Goal: Task Accomplishment & Management: Manage account settings

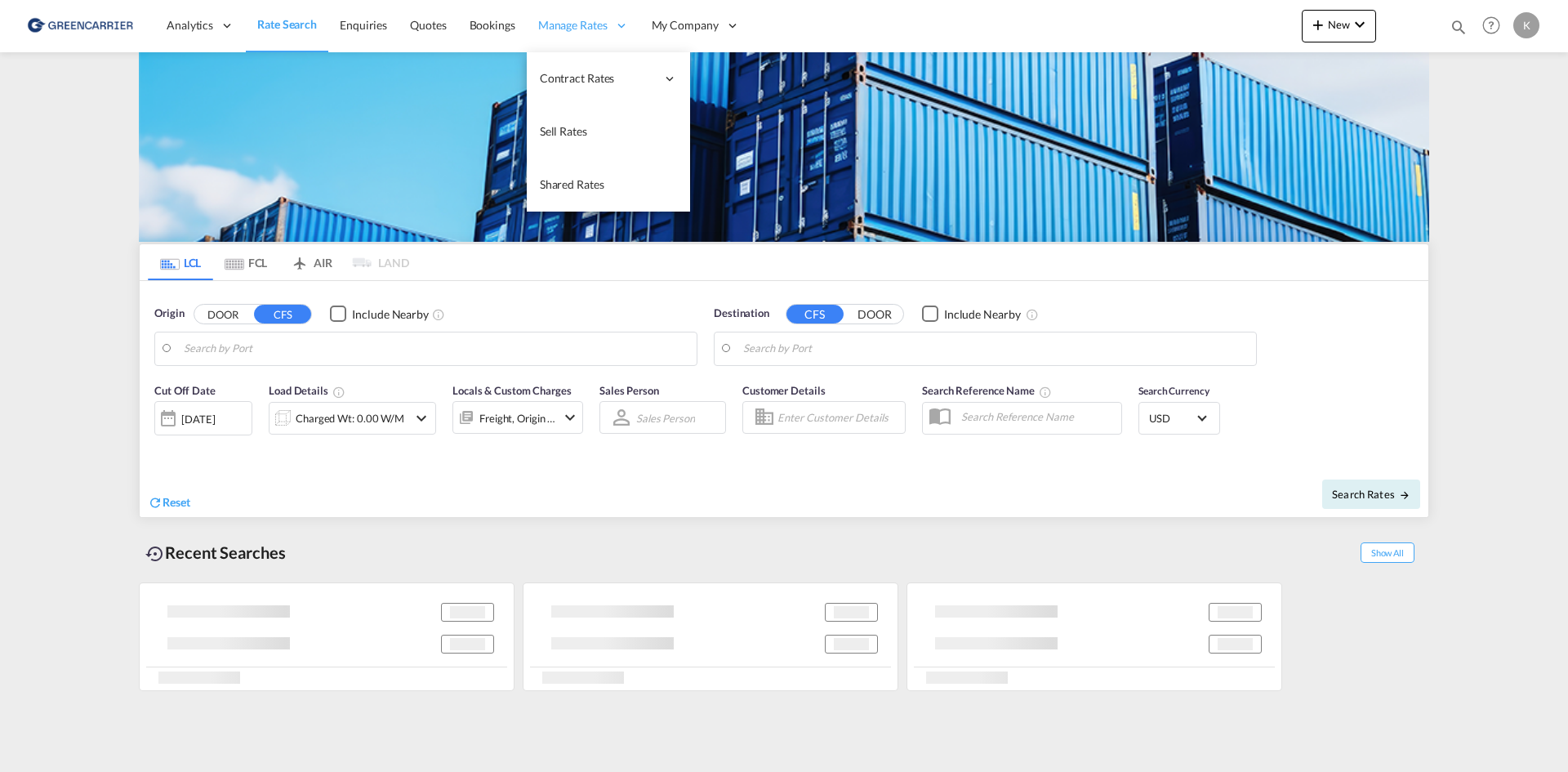
type input "DK-2880, Bagsværd"
type input "Altamira, MXATM"
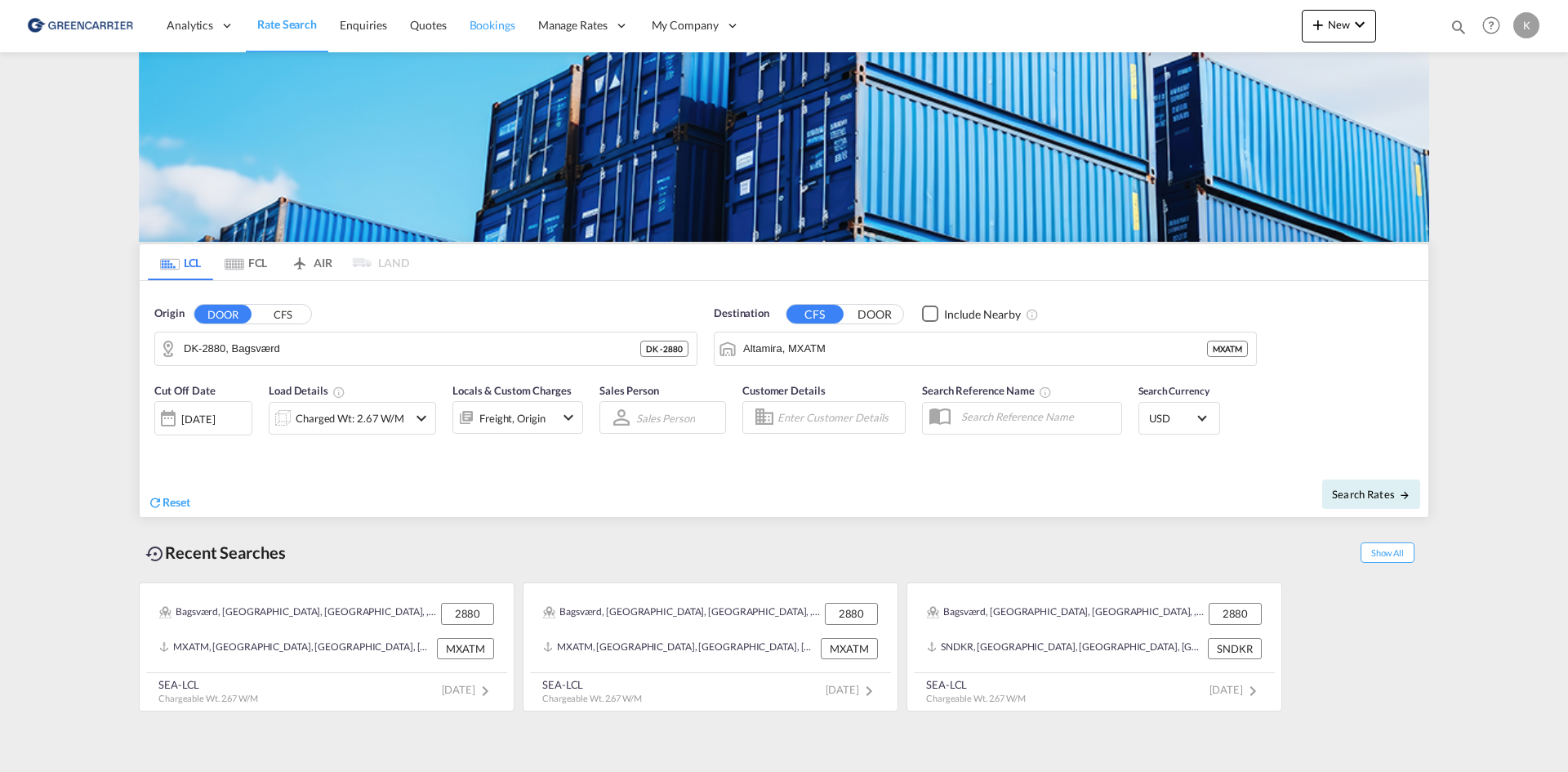
click at [505, 31] on span "Bookings" at bounding box center [492, 24] width 45 height 14
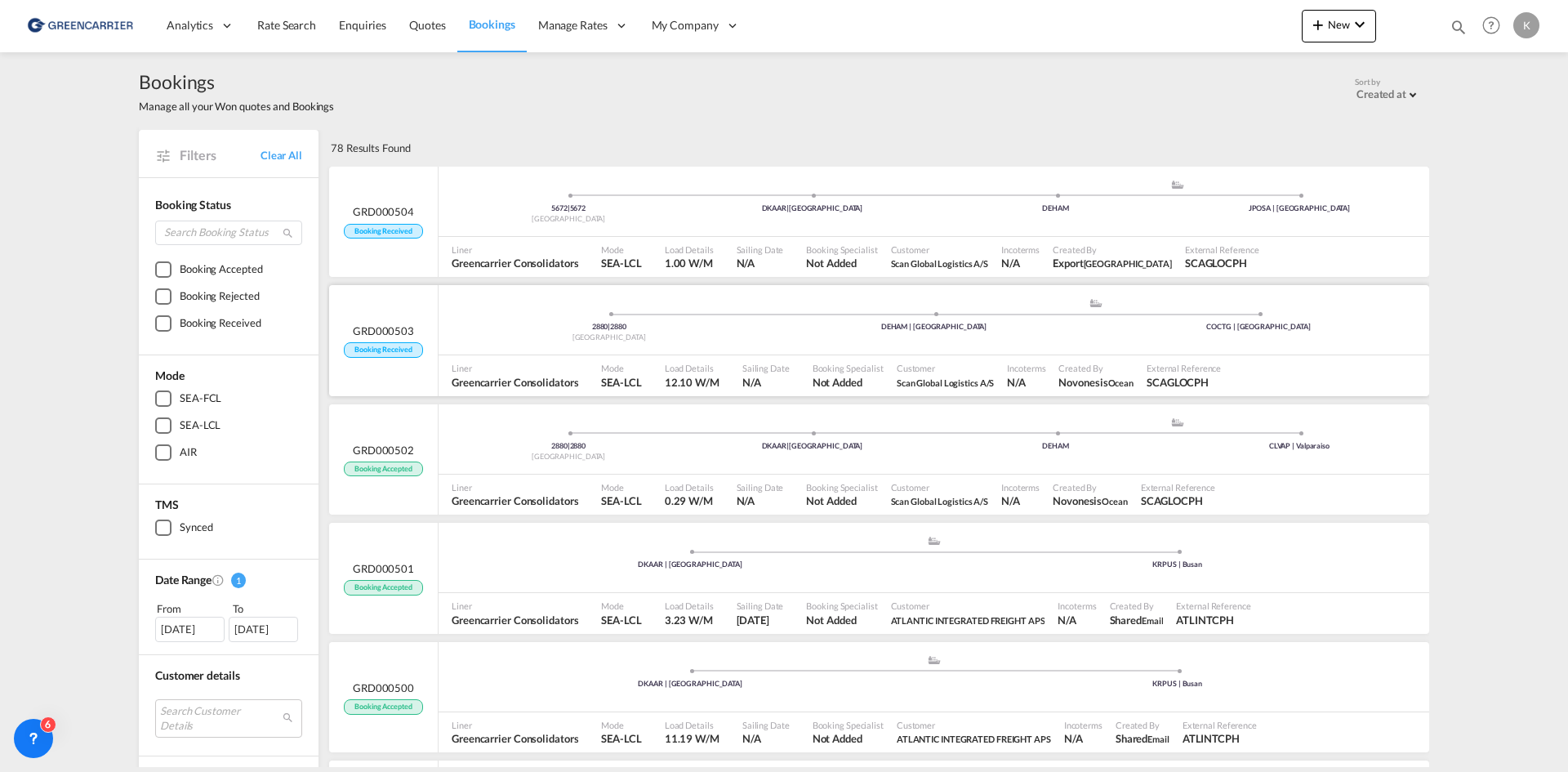
click at [1105, 350] on div "2880 | 2880 [GEOGRAPHIC_DATA] .a{fill:#aaa8ad;} .a{fill:#aaa8ad;} DEHAM | [GEOG…" at bounding box center [934, 324] width 991 height 53
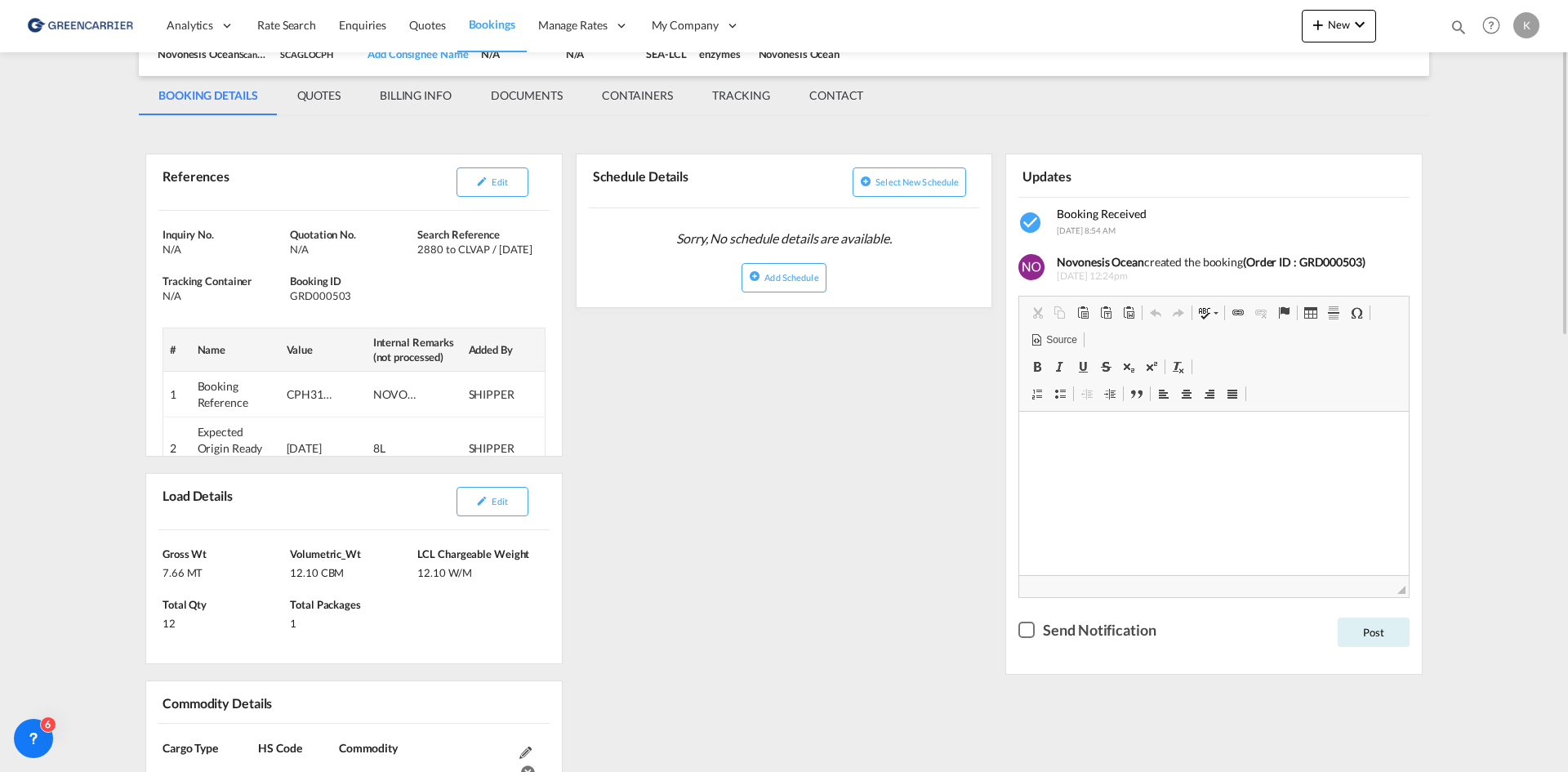
scroll to position [245, 0]
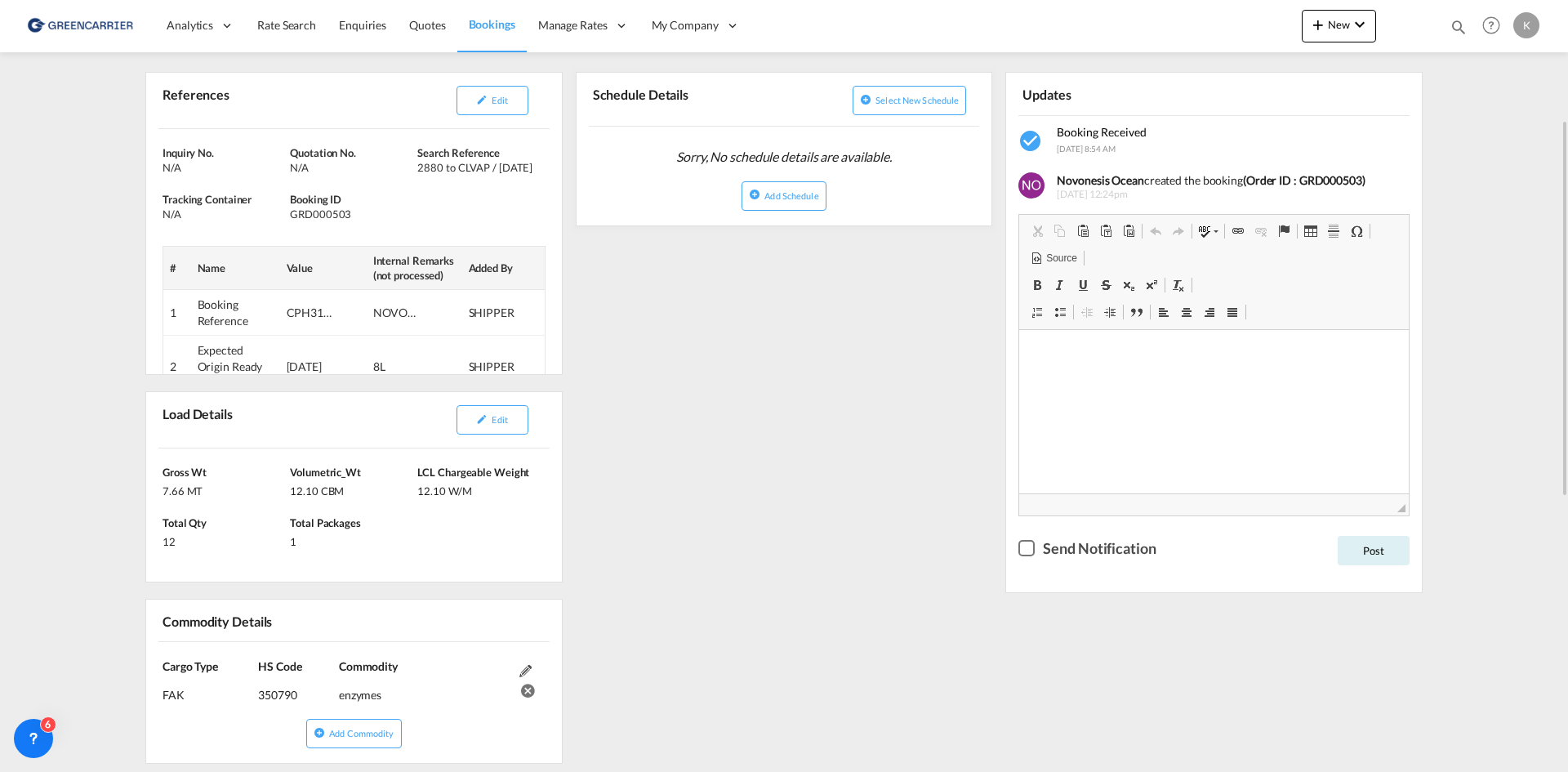
click at [508, 435] on div "Edit" at bounding box center [493, 420] width 102 height 43
click at [508, 429] on button "Edit" at bounding box center [493, 420] width 72 height 30
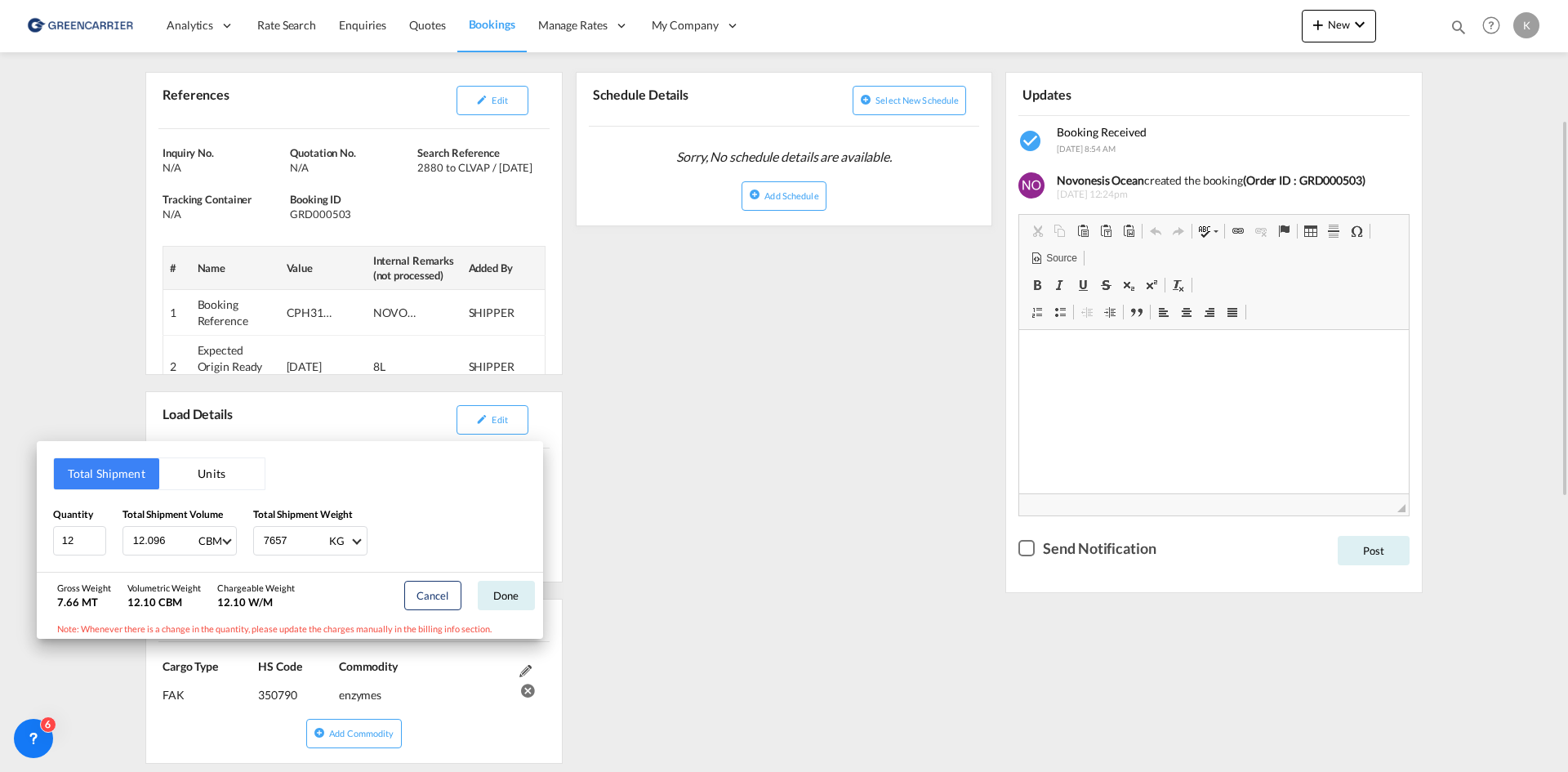
drag, startPoint x: 792, startPoint y: 451, endPoint x: 648, endPoint y: 406, distance: 150.9
click at [790, 451] on div "Total Shipment Units Quantity 12 Total Shipment Volume 12.096 CBM CBM CFT Total…" at bounding box center [784, 386] width 1568 height 772
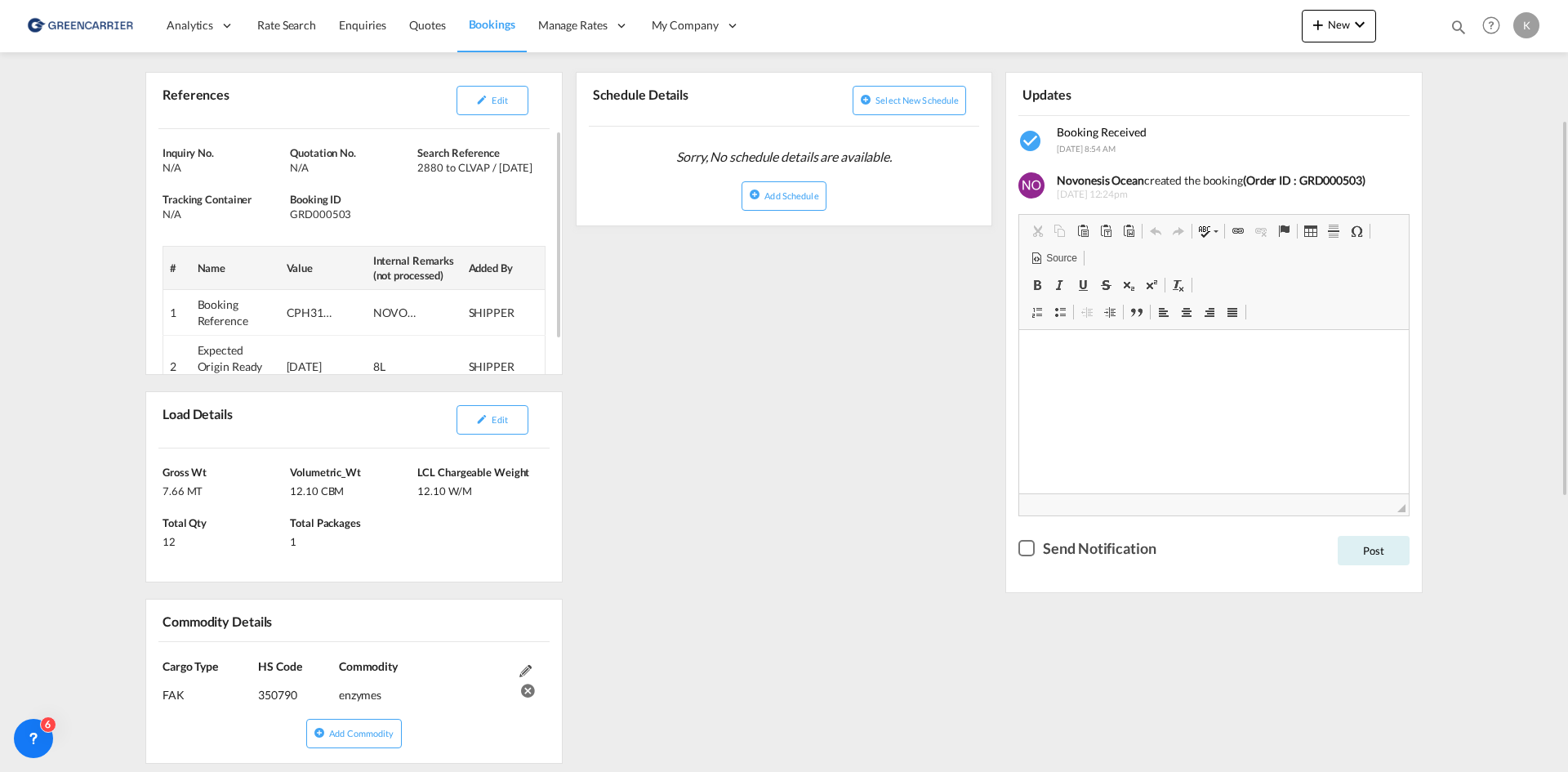
click at [333, 217] on div "GRD000503" at bounding box center [351, 214] width 123 height 15
copy div "GRD000503"
click at [470, 91] on button "Edit" at bounding box center [493, 101] width 72 height 30
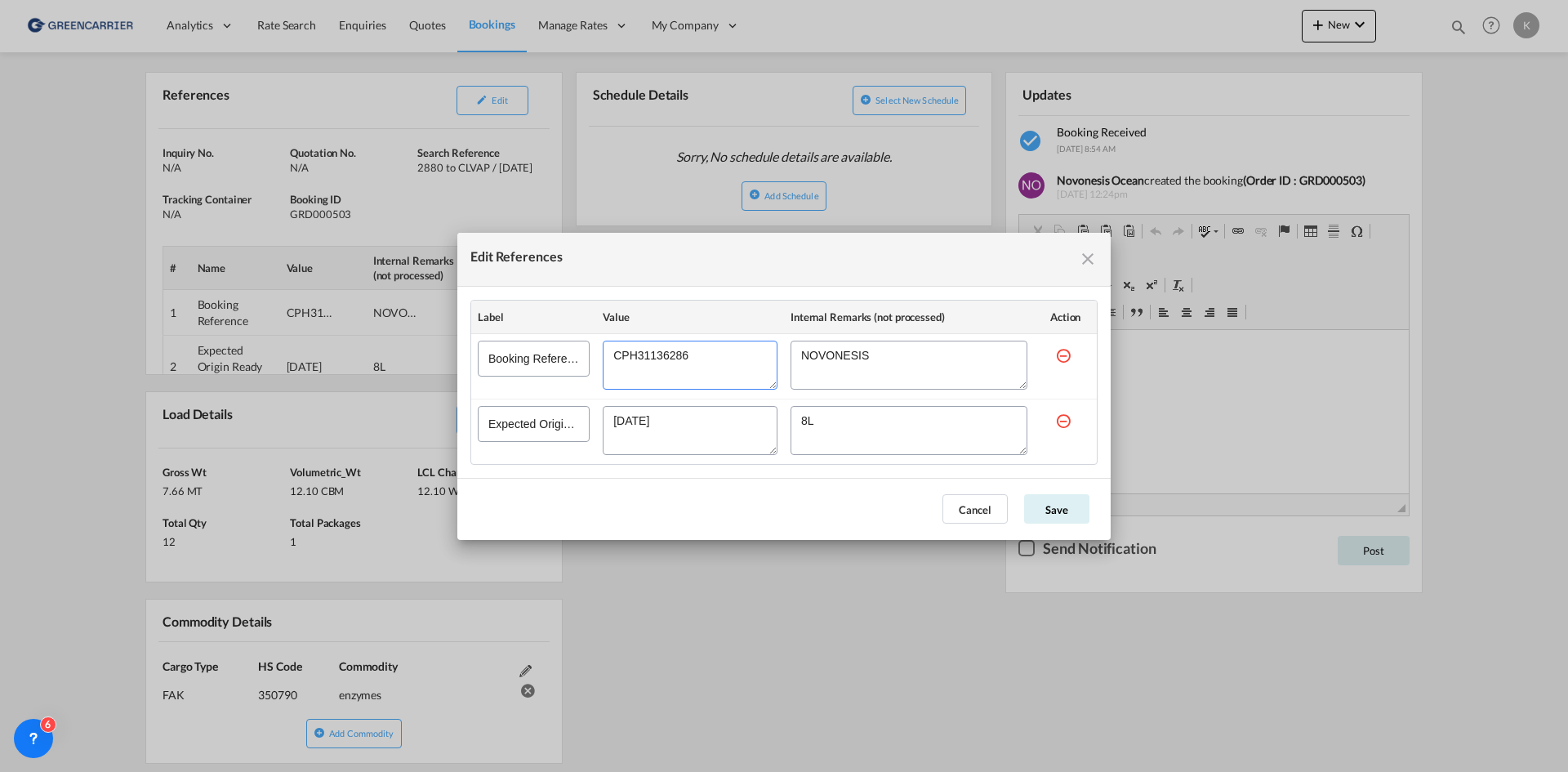
click at [644, 354] on textarea "Edit References" at bounding box center [690, 364] width 175 height 49
click at [956, 502] on button "Cancel" at bounding box center [974, 509] width 66 height 30
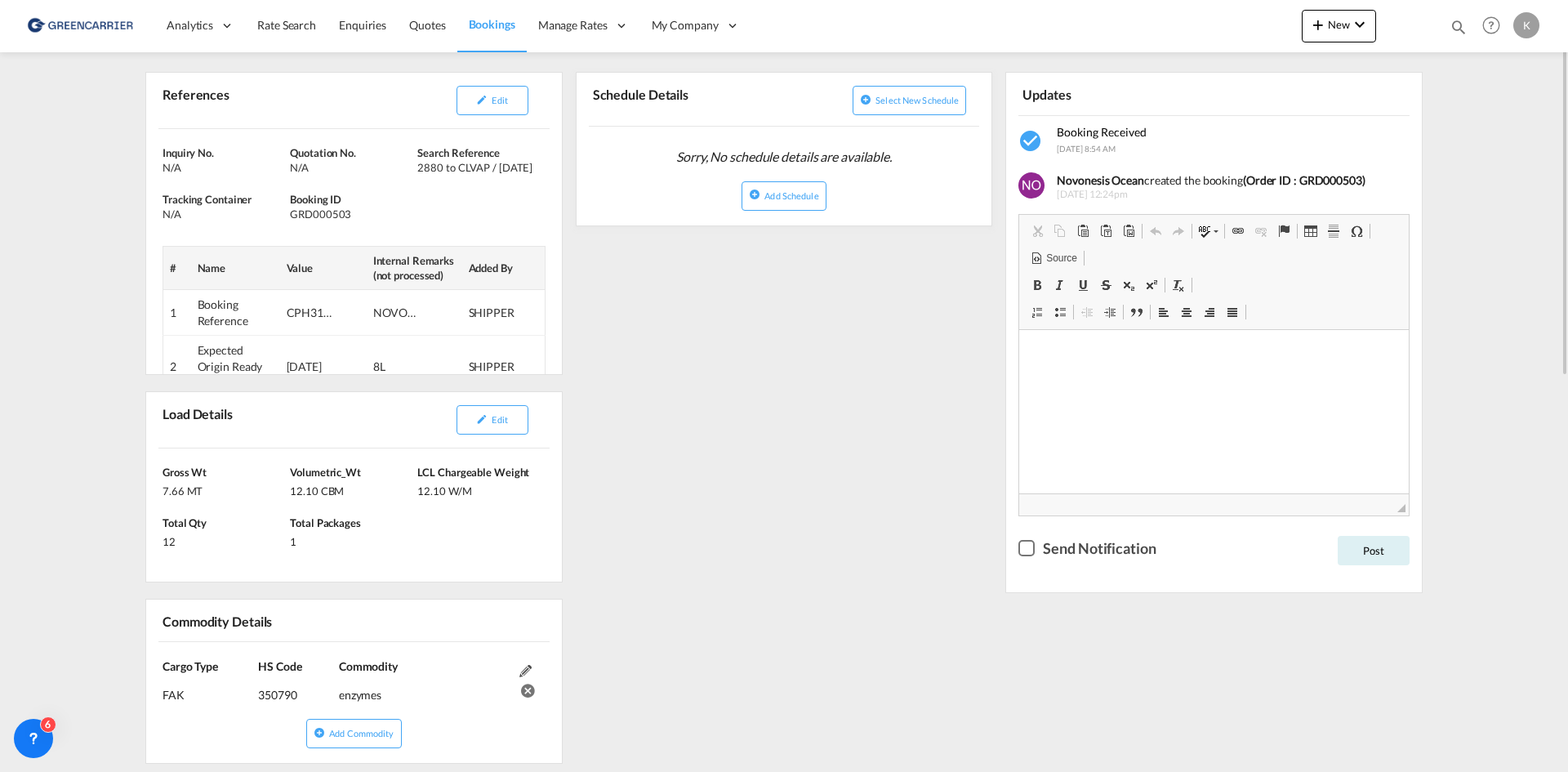
scroll to position [0, 0]
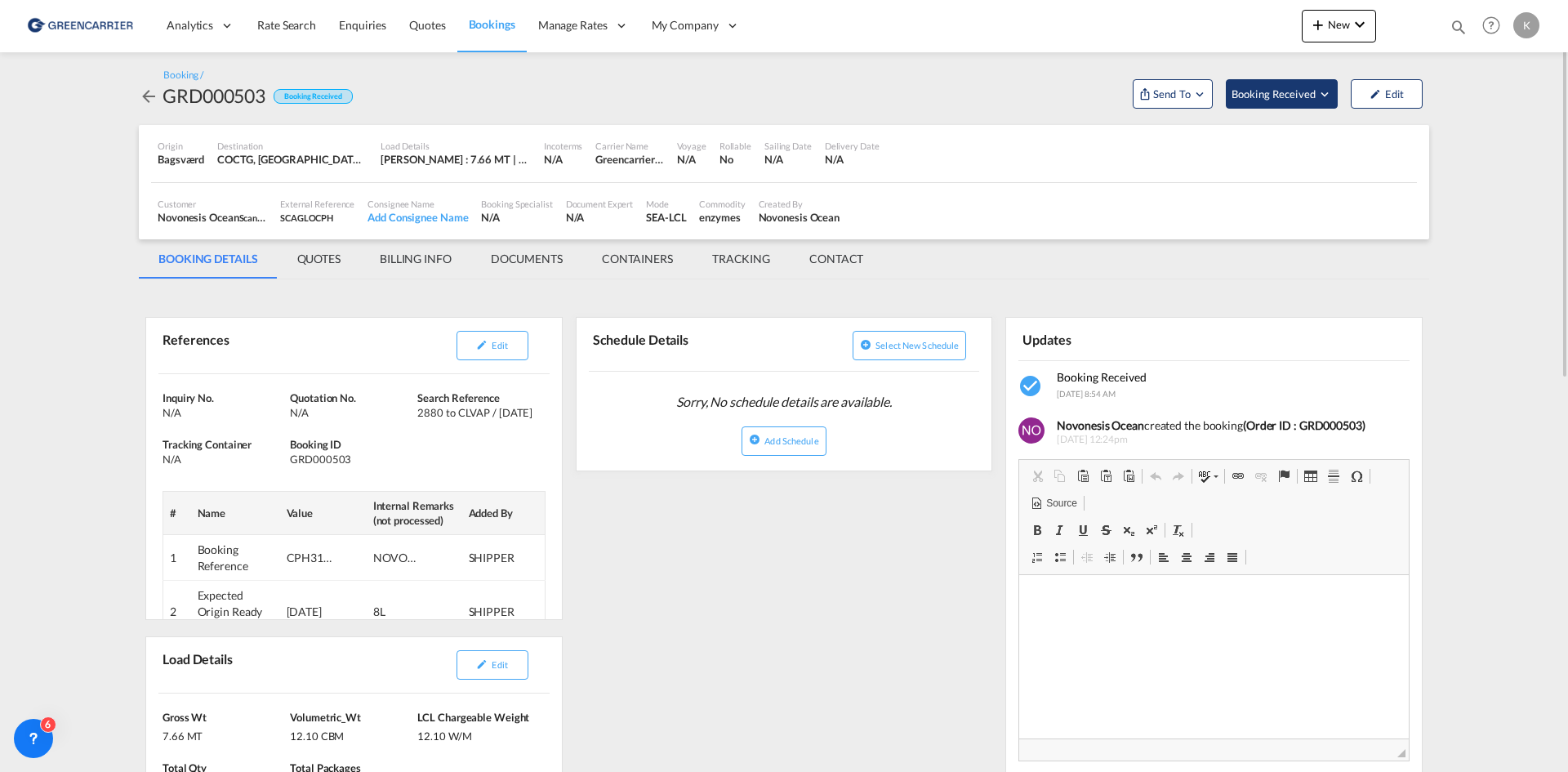
click at [1292, 100] on span "Booking Received" at bounding box center [1274, 94] width 86 height 17
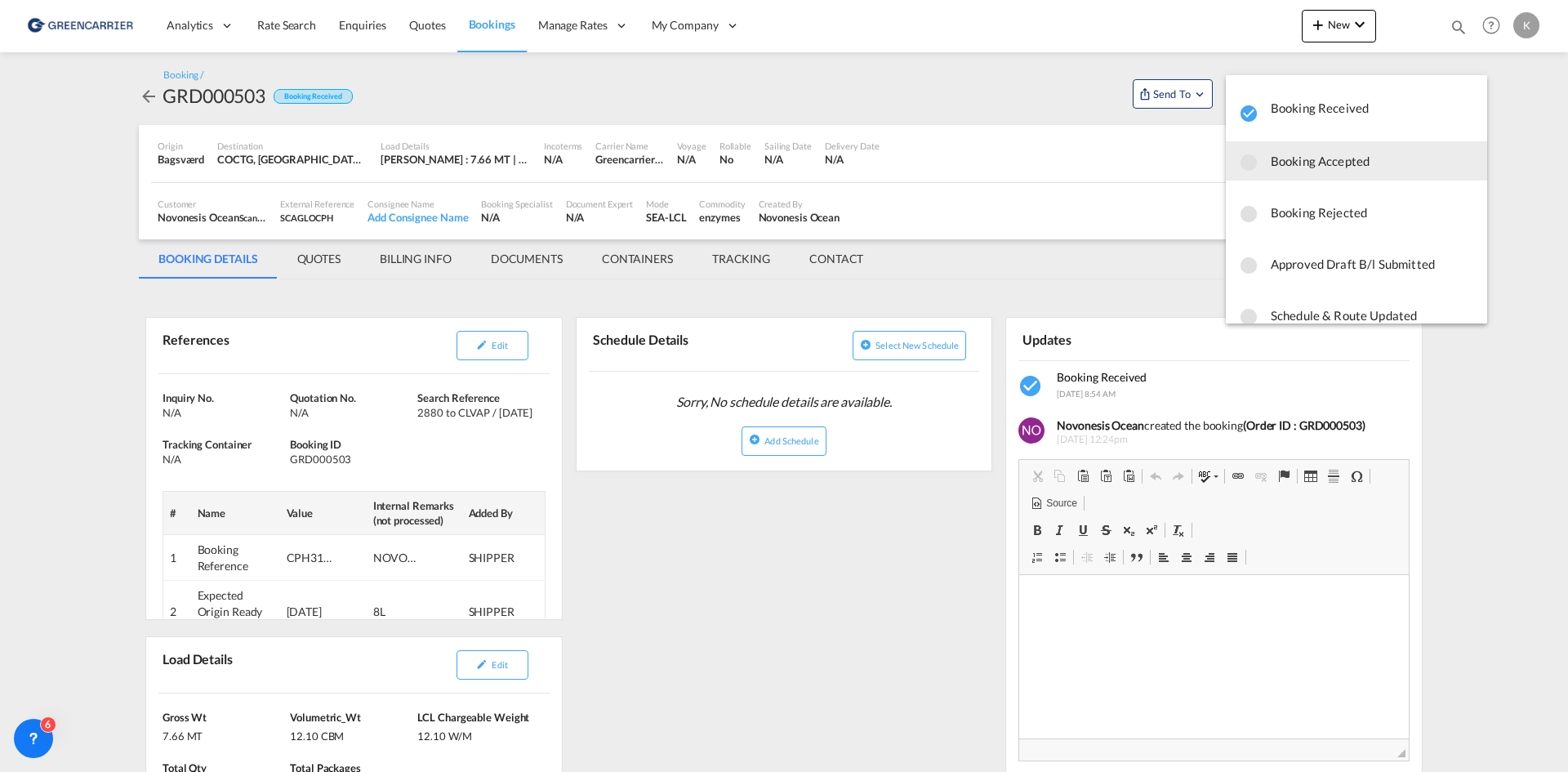
click at [1279, 170] on span "Booking Accepted" at bounding box center [1373, 161] width 203 height 30
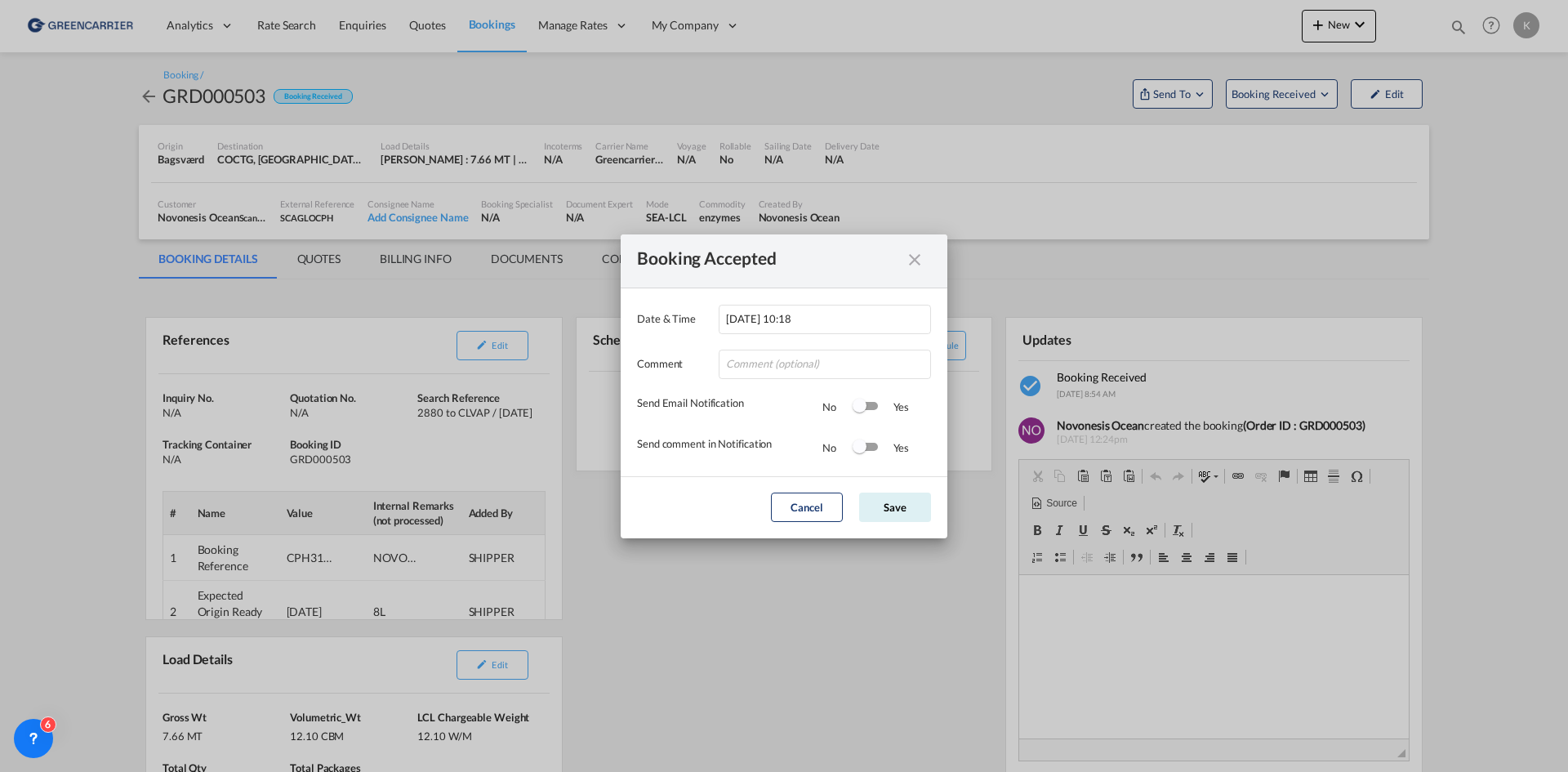
click at [920, 488] on md-dialog-actions "Cancel Save" at bounding box center [783, 507] width 326 height 62
click at [924, 503] on button "Save" at bounding box center [895, 508] width 72 height 30
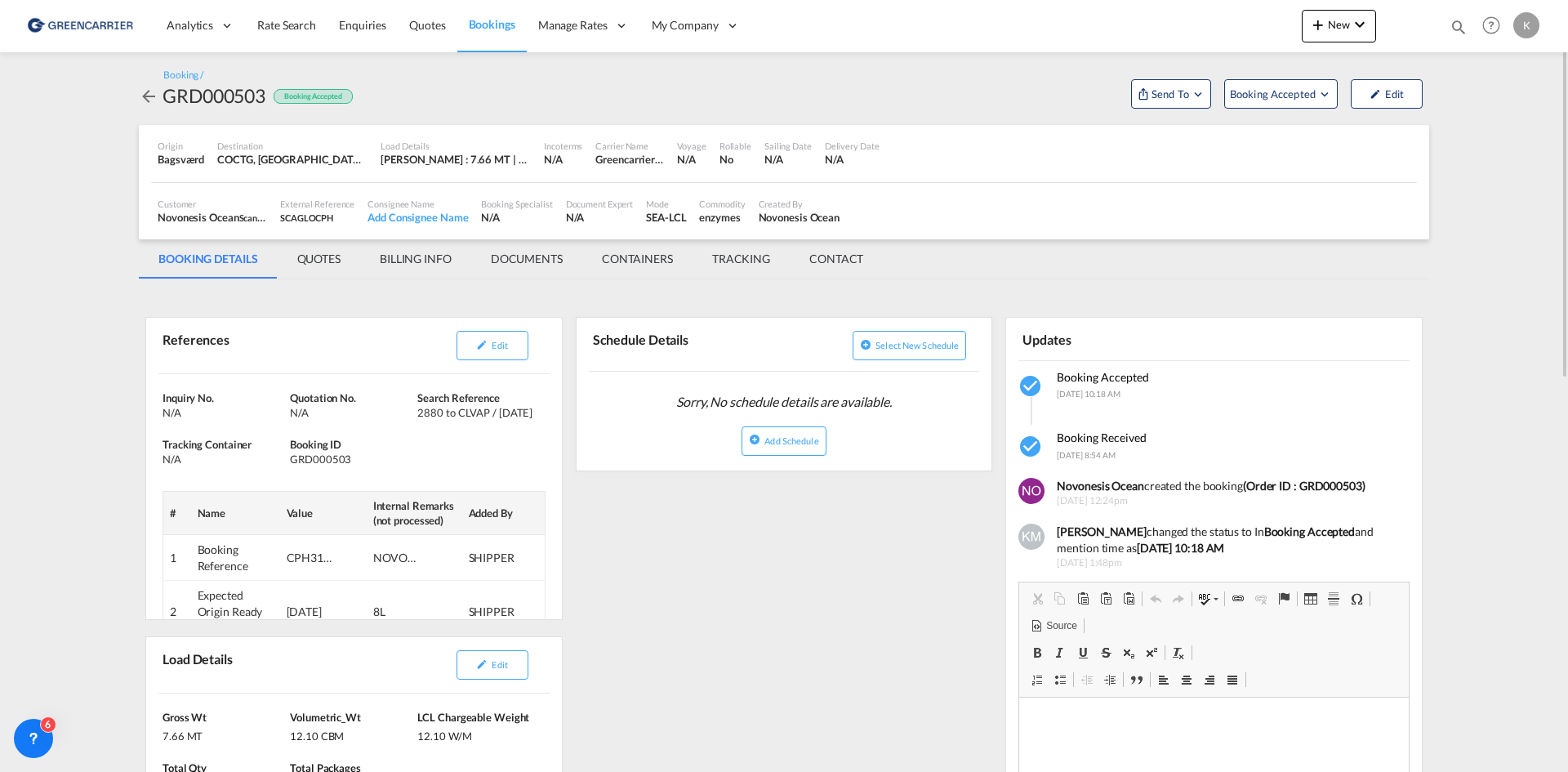
click at [151, 95] on md-icon "icon-arrow-left" at bounding box center [148, 96] width 19 height 19
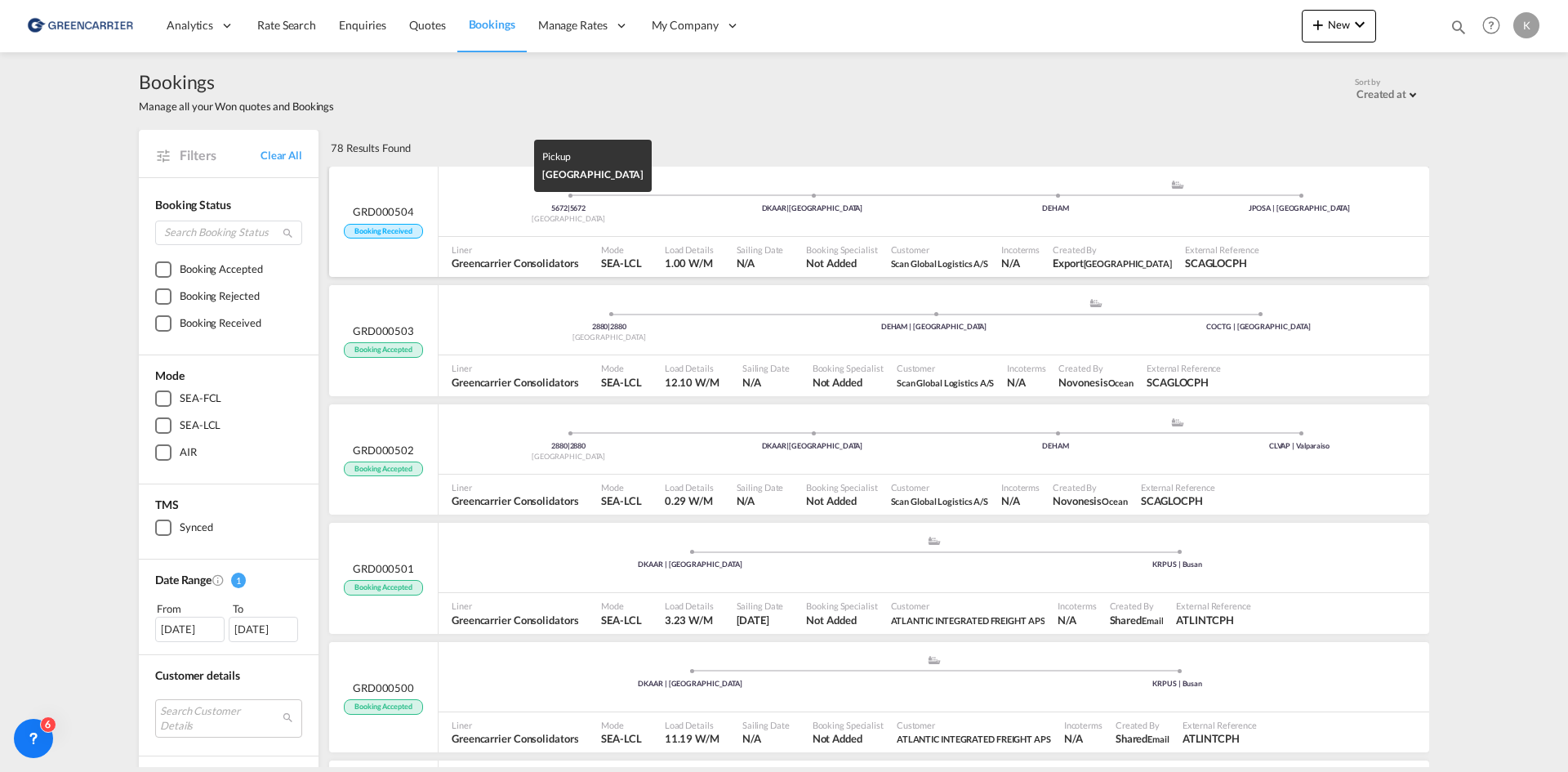
click at [665, 206] on div "5672 | 5672" at bounding box center [568, 208] width 243 height 10
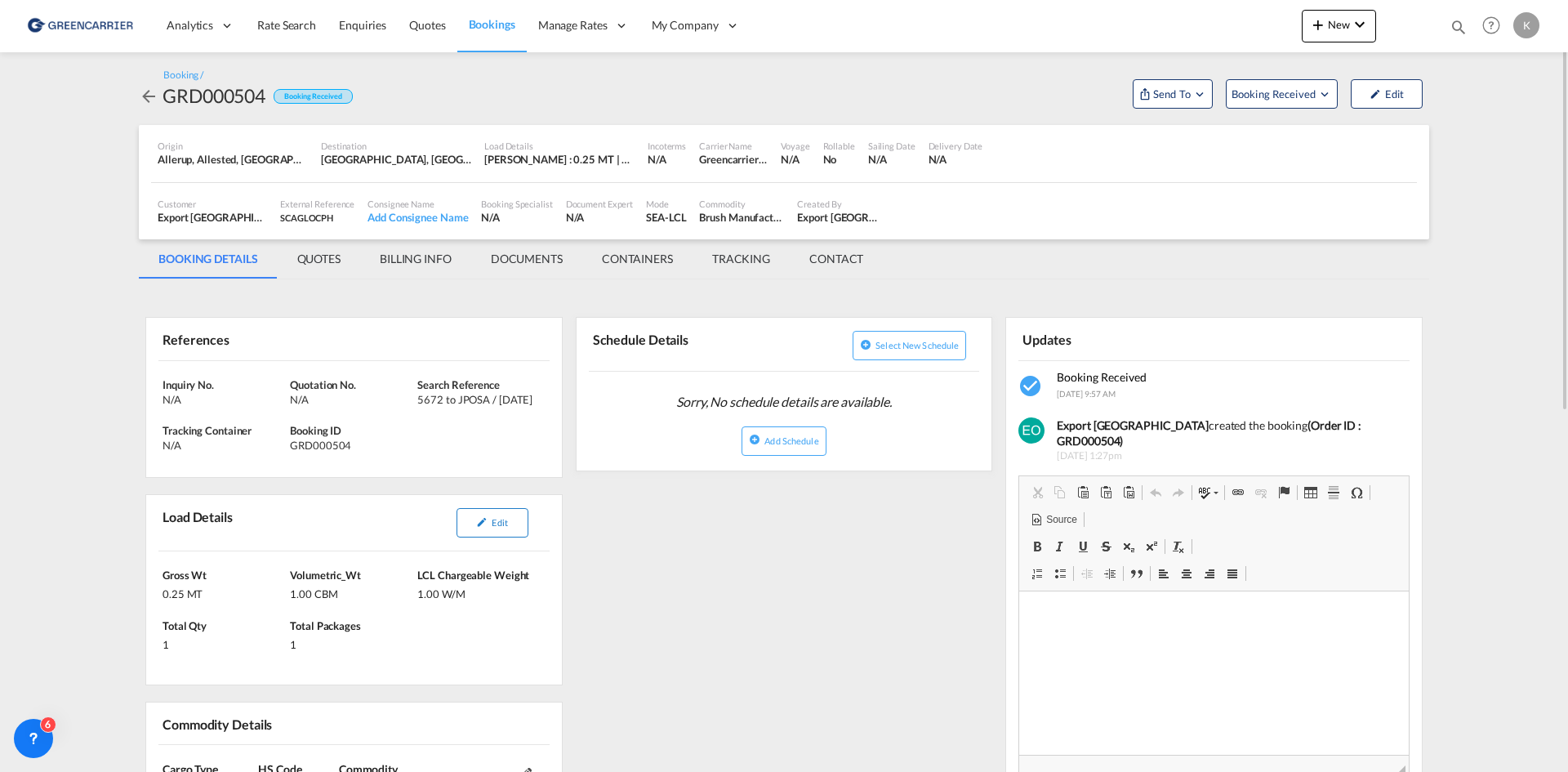
click at [481, 527] on md-icon "icon-pencil" at bounding box center [482, 521] width 11 height 11
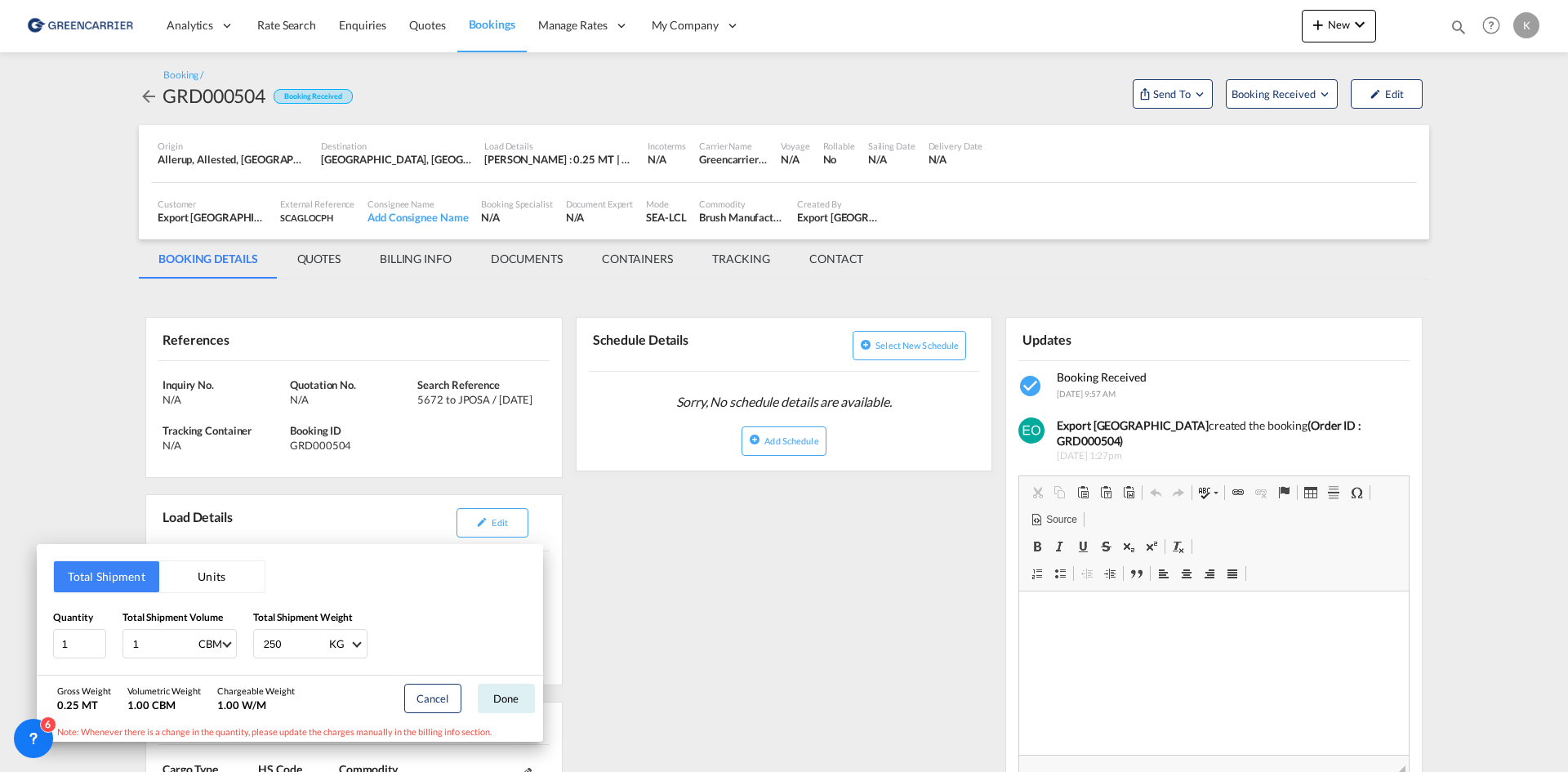
click at [634, 531] on div "Total Shipment Units Quantity 1 Total Shipment Volume 1 CBM CBM CFT Total Shipm…" at bounding box center [784, 386] width 1568 height 772
